Goal: Find specific page/section: Find specific page/section

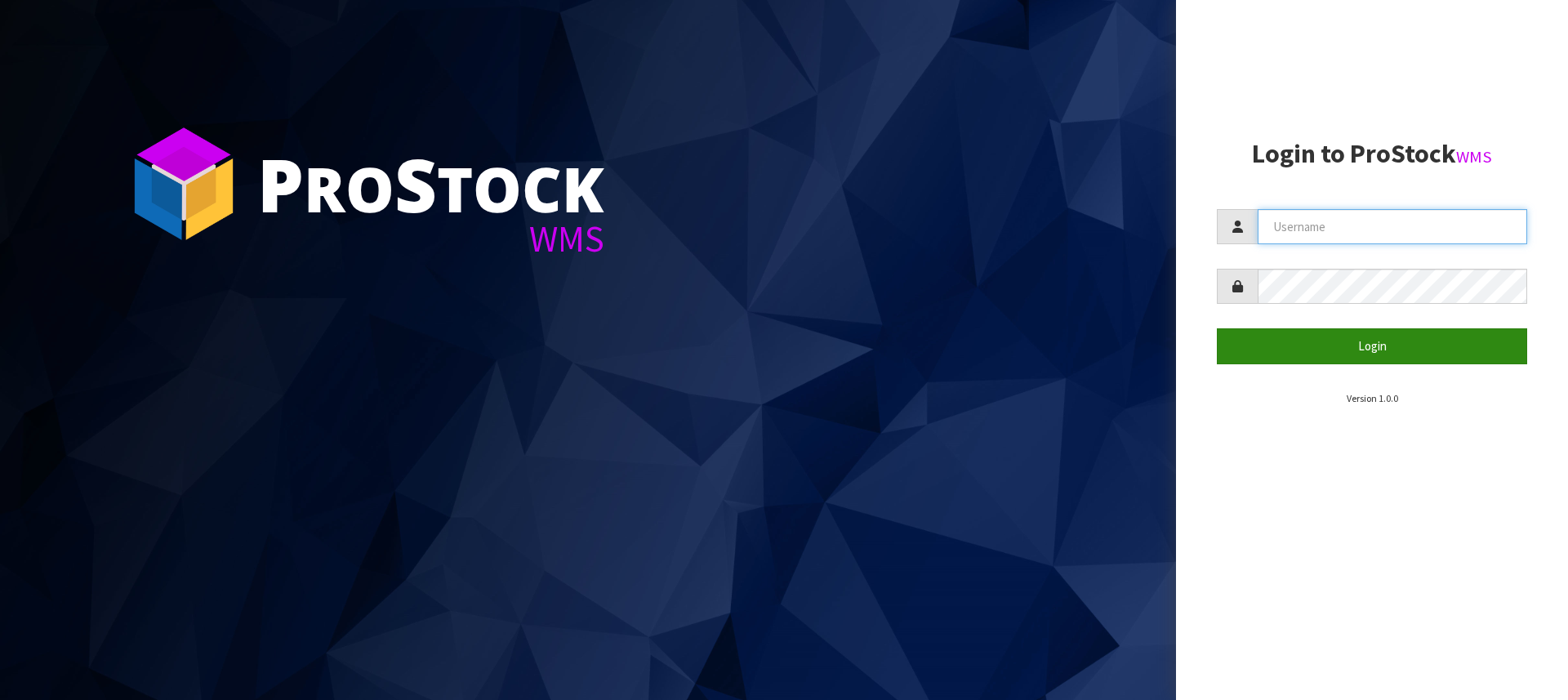
type input "[PERSON_NAME][EMAIL_ADDRESS][DOMAIN_NAME]"
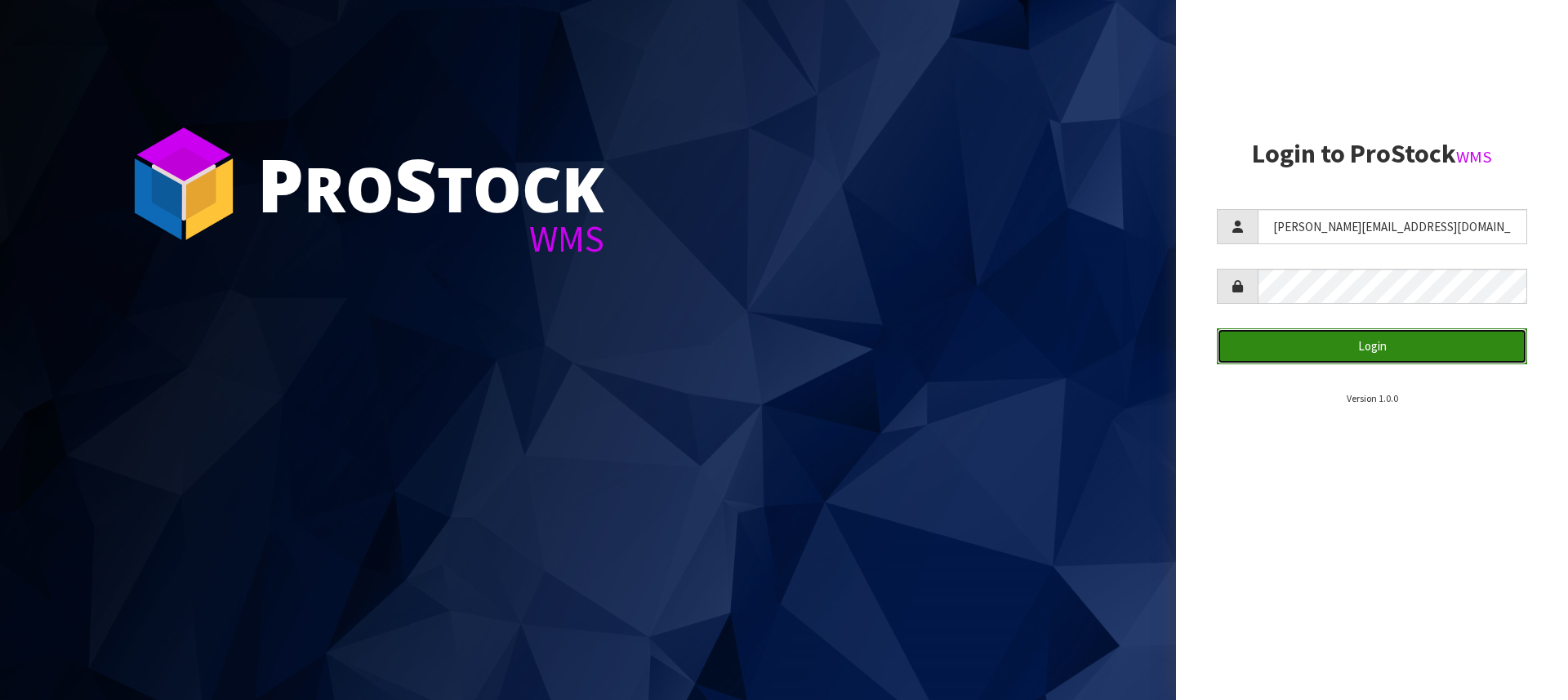
click at [1364, 347] on button "Login" at bounding box center [1372, 345] width 310 height 35
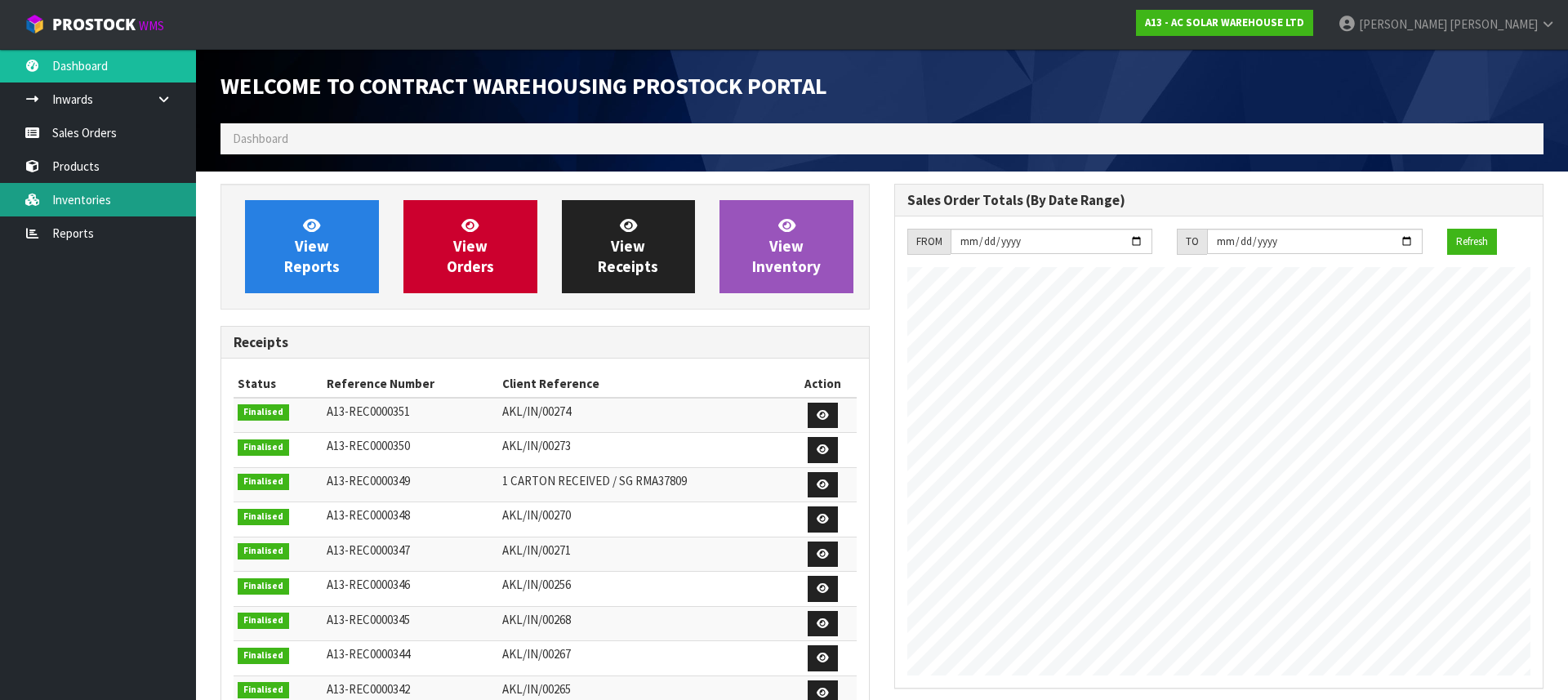
scroll to position [942, 674]
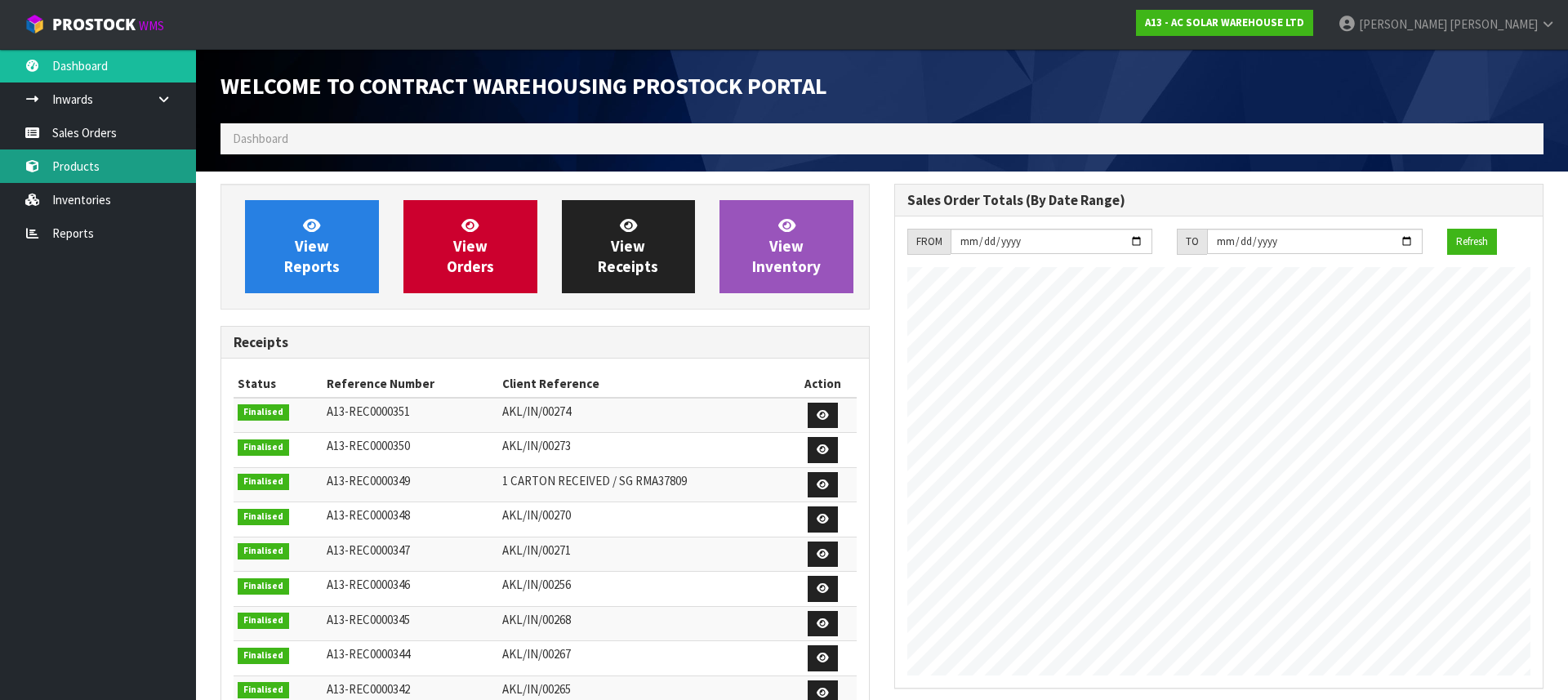
click at [45, 171] on link "Products" at bounding box center [98, 166] width 196 height 34
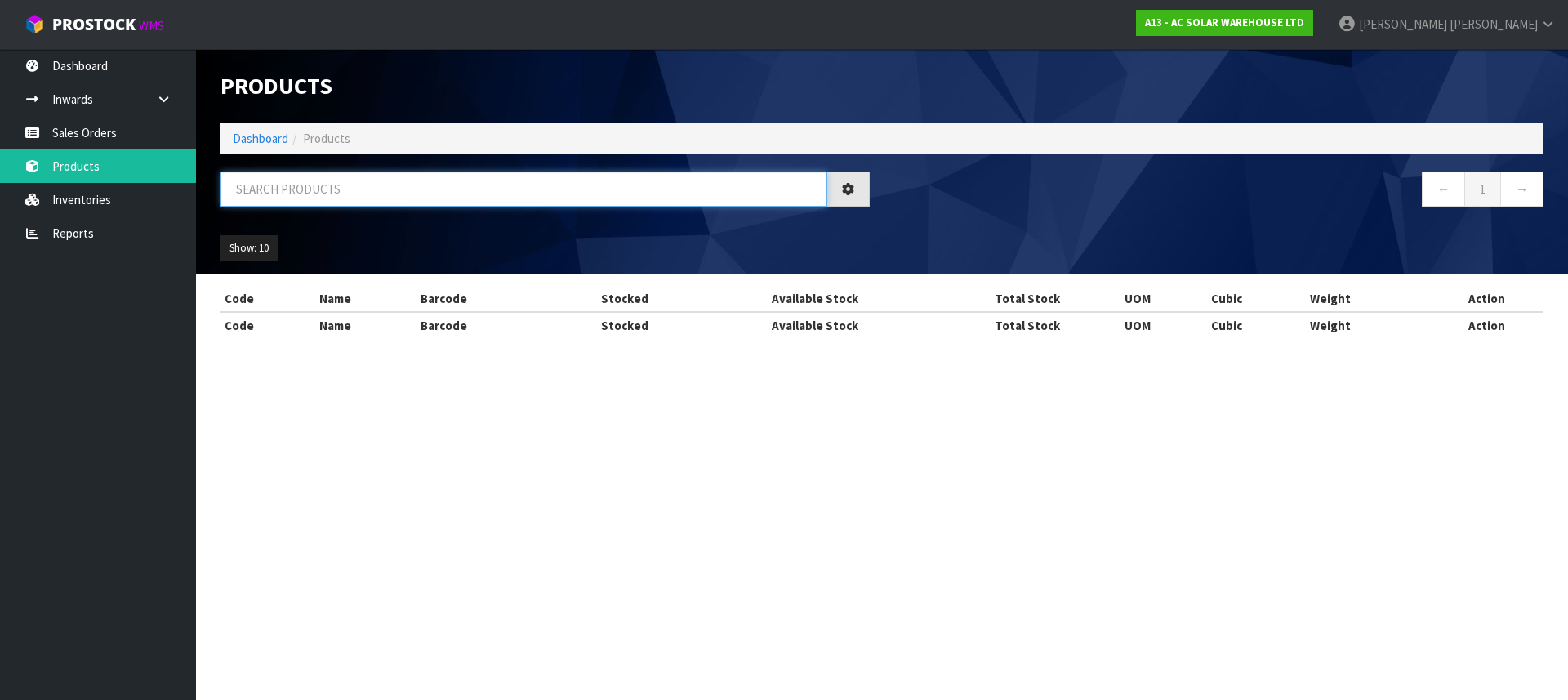
click at [370, 186] on input "text" at bounding box center [523, 189] width 607 height 35
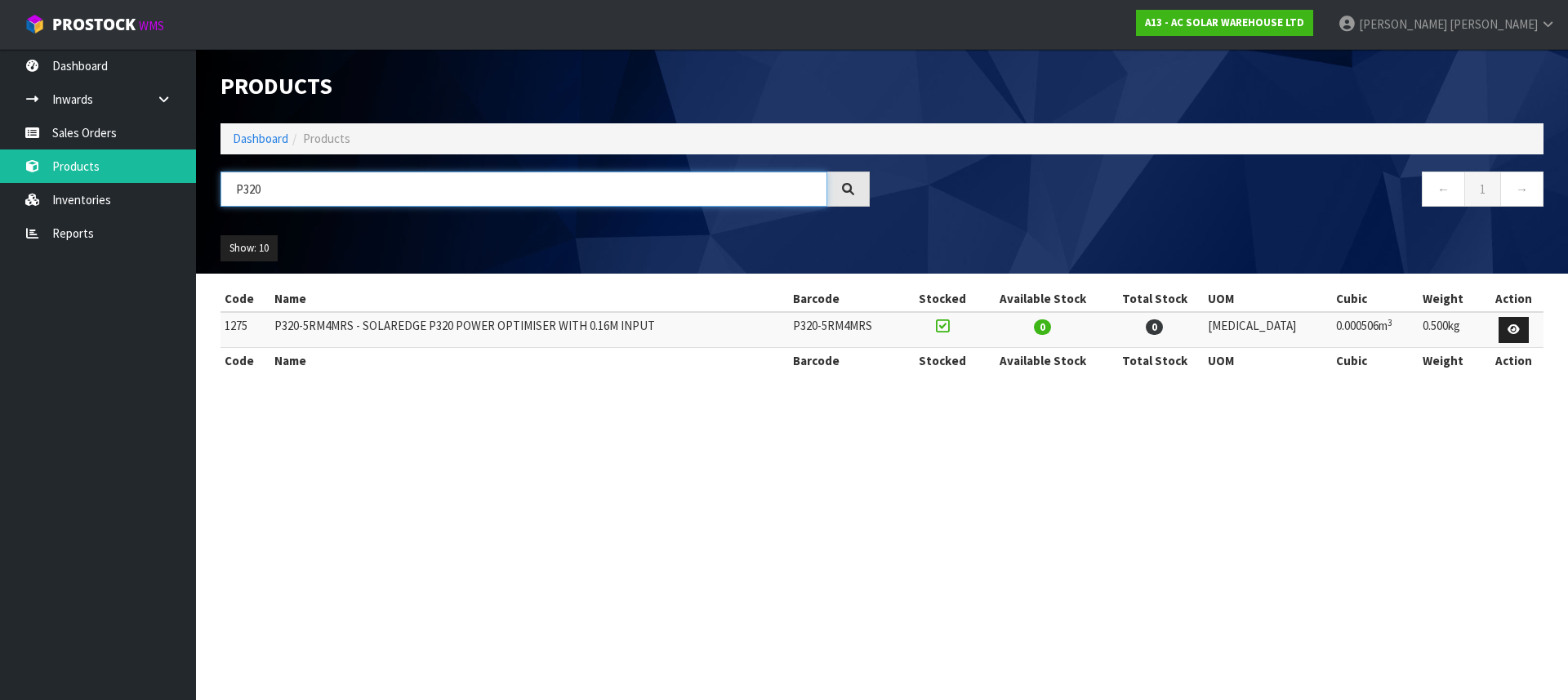
type input "P320"
click at [488, 437] on section "Products Import Products Drop file here to import csv template Dashboard Produc…" at bounding box center [784, 350] width 1568 height 700
click at [434, 327] on td "P320-5RM4MRS - SOLAREDGE P320 POWER OPTIMISER WITH 0.16M INPUT" at bounding box center [529, 329] width 519 height 35
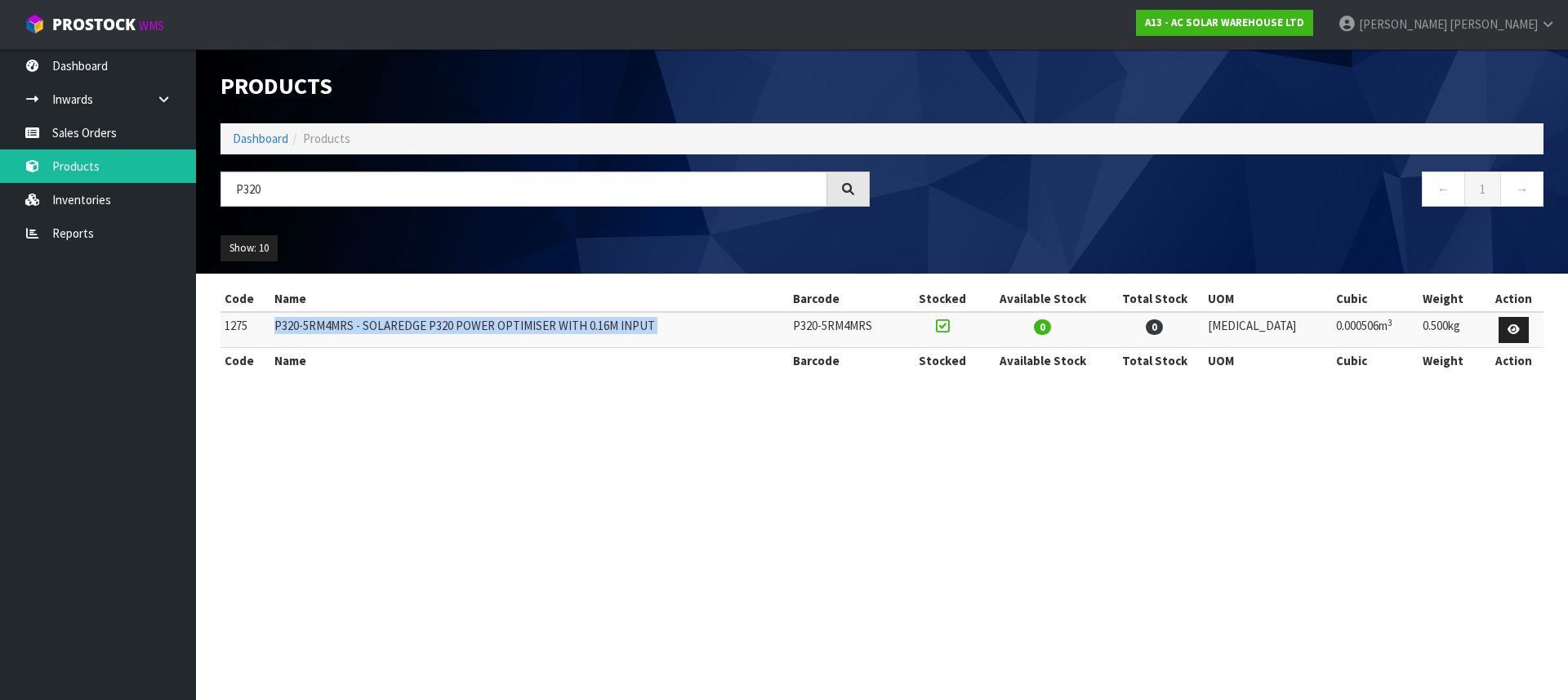
click at [434, 327] on td "P320-5RM4MRS - SOLAREDGE P320 POWER OPTIMISER WITH 0.16M INPUT" at bounding box center [529, 329] width 519 height 35
click at [477, 320] on td "P320-5RM4MRS - SOLAREDGE P320 POWER OPTIMISER WITH 0.16M INPUT" at bounding box center [529, 329] width 519 height 35
